Goal: Download file/media

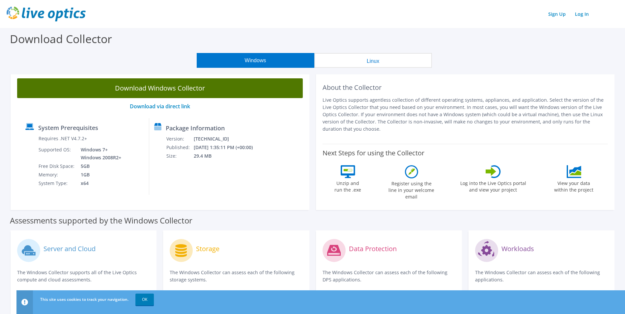
click at [171, 89] on link "Download Windows Collector" at bounding box center [160, 88] width 286 height 20
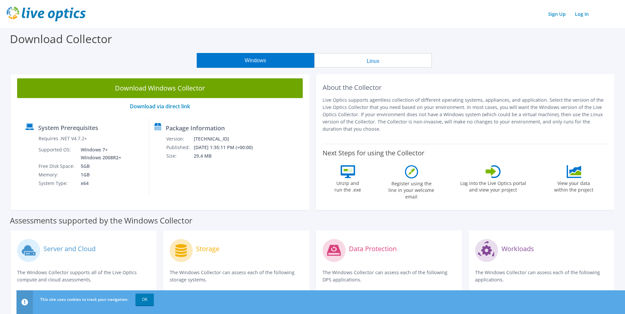
click at [536, 61] on div "Windows Linux" at bounding box center [314, 60] width 615 height 15
